Goal: Information Seeking & Learning: Learn about a topic

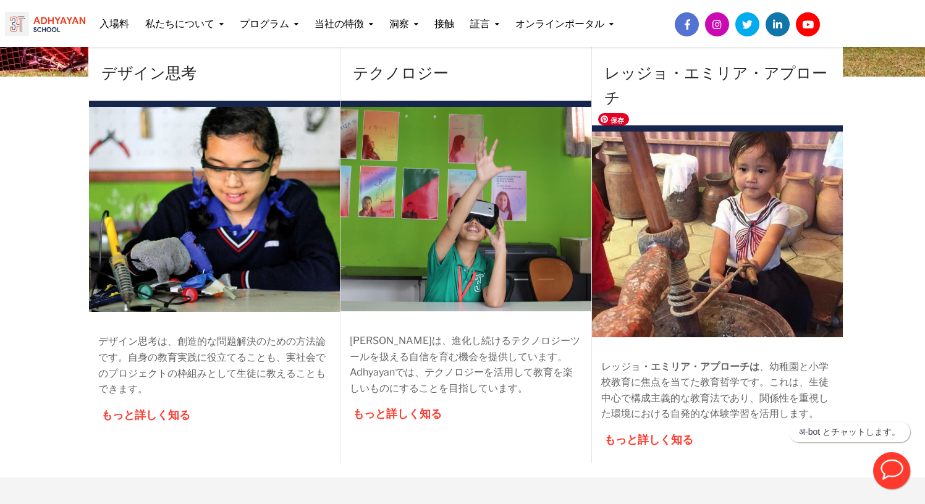
scroll to position [423, 0]
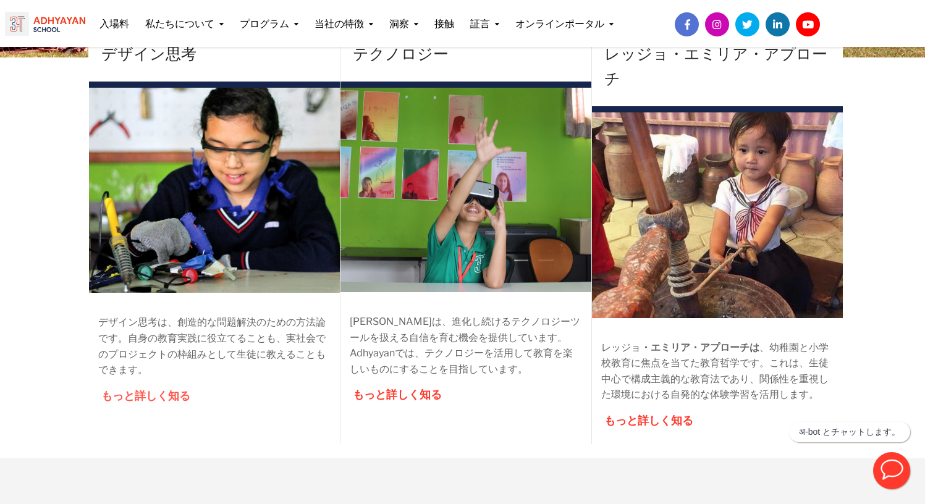
click at [165, 397] on font "もっと詳しく知る" at bounding box center [145, 395] width 89 height 13
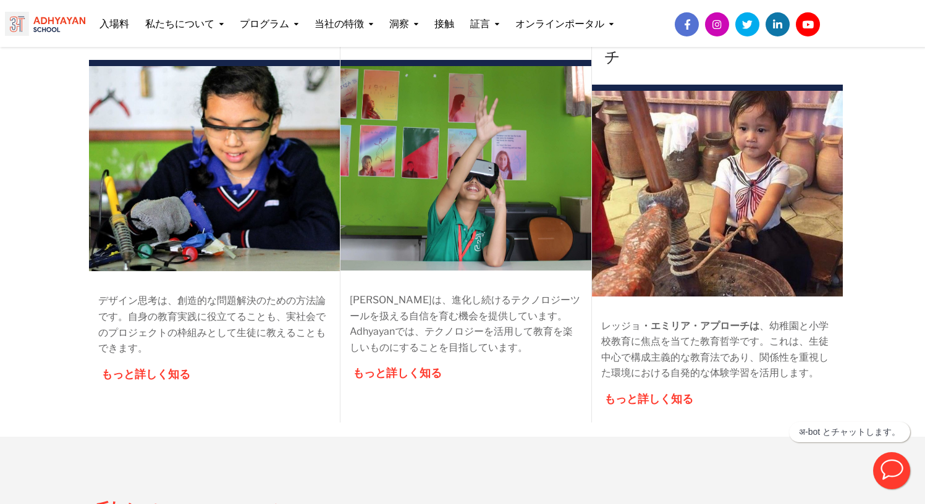
scroll to position [423, 0]
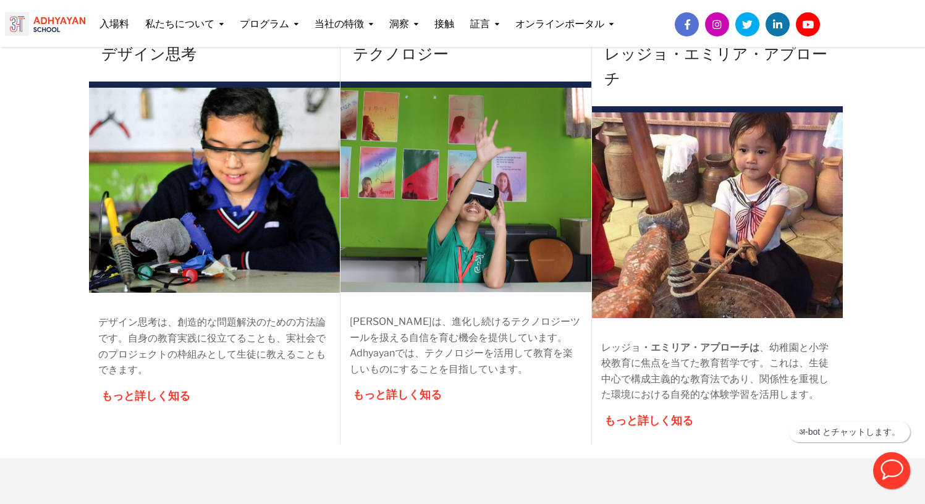
click at [405, 321] on font "[PERSON_NAME]は、進化し続けるテクノロジーツールを扱える自信を育む機会を提供しています。Adhyayanでは、テクノロジーを活用して教育を楽しいも…" at bounding box center [465, 345] width 230 height 59
click at [408, 396] on font "もっと詳しく知る" at bounding box center [397, 394] width 89 height 13
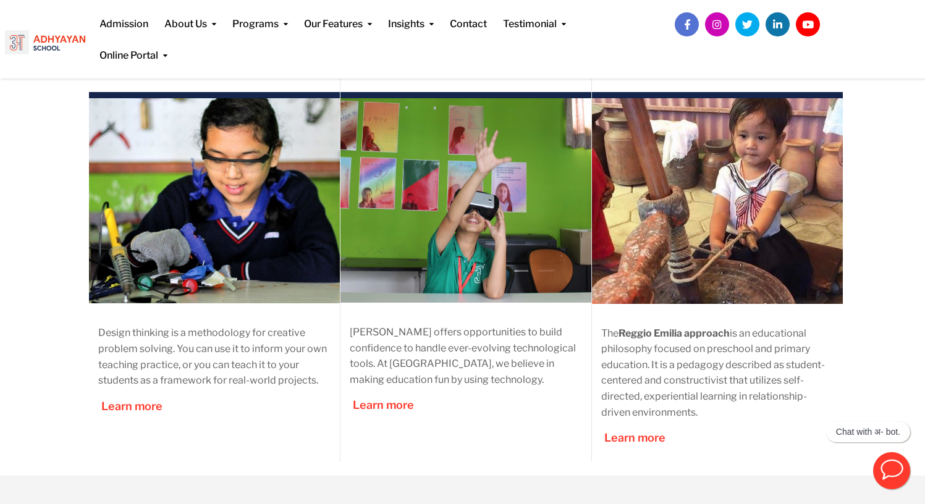
scroll to position [423, 0]
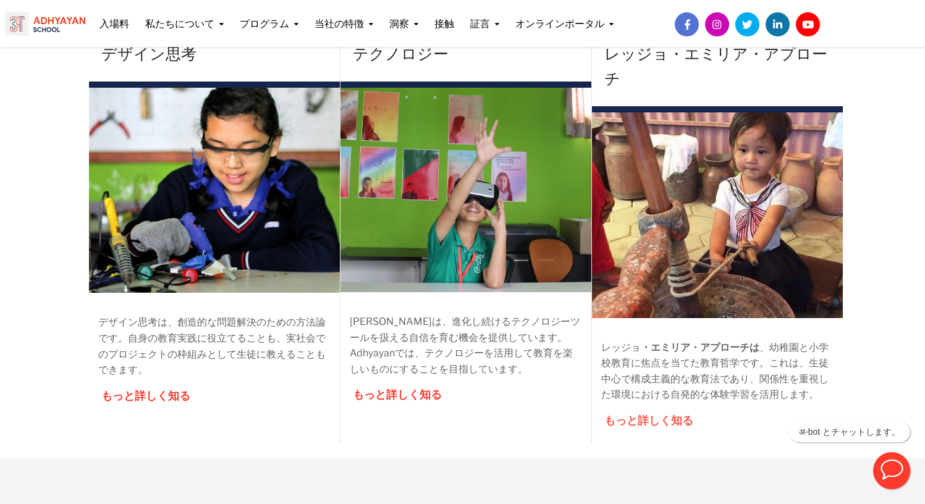
click at [679, 414] on font "もっと詳しく知る" at bounding box center [648, 420] width 89 height 13
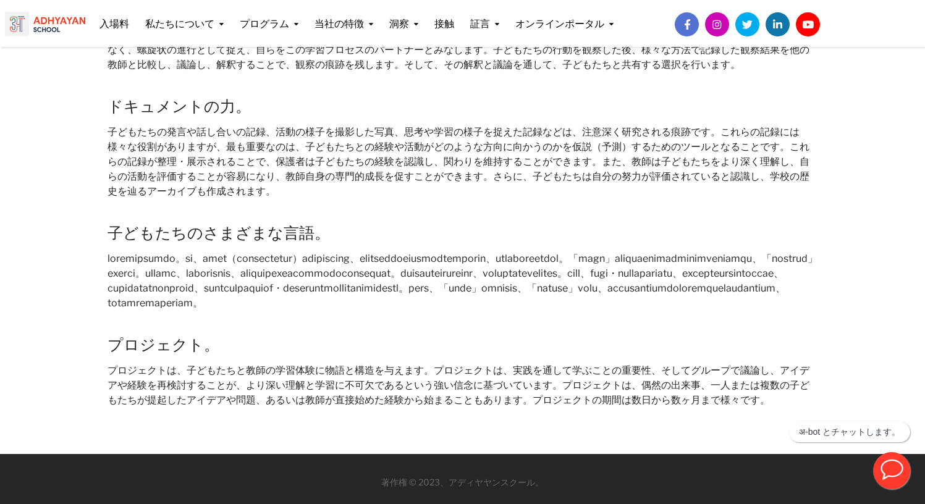
scroll to position [1407, 0]
